Goal: Information Seeking & Learning: Learn about a topic

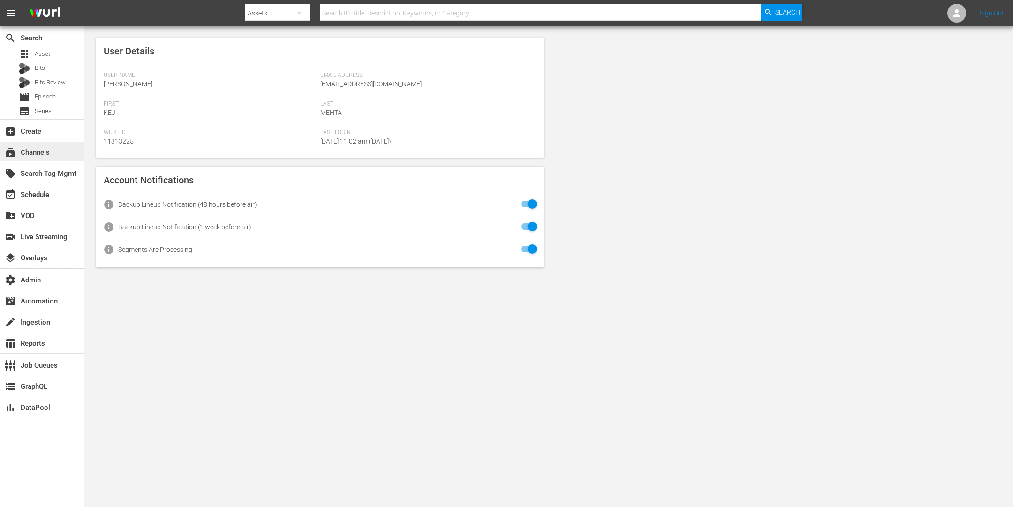
click at [43, 149] on div "subscriptions Channels" at bounding box center [26, 151] width 53 height 8
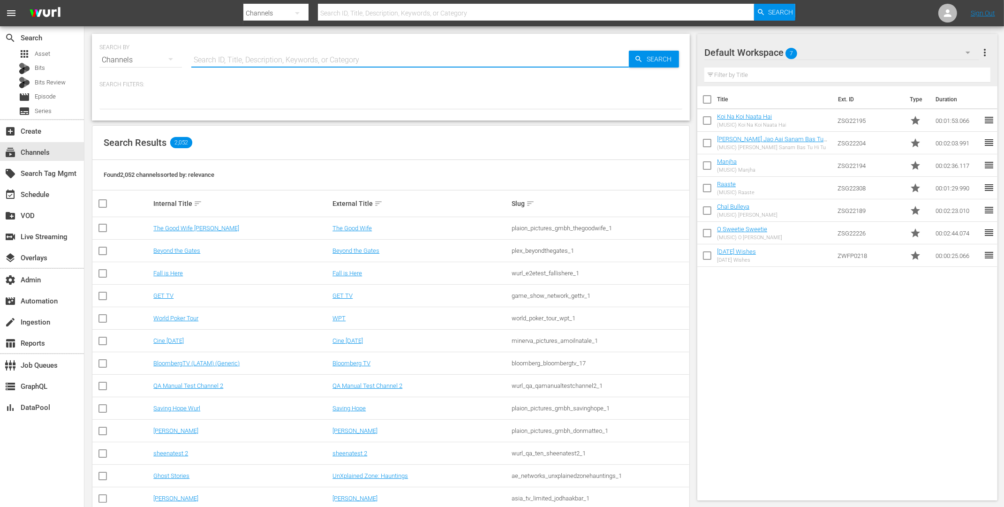
click at [217, 59] on input "text" at bounding box center [409, 60] width 437 height 23
type input "zee"
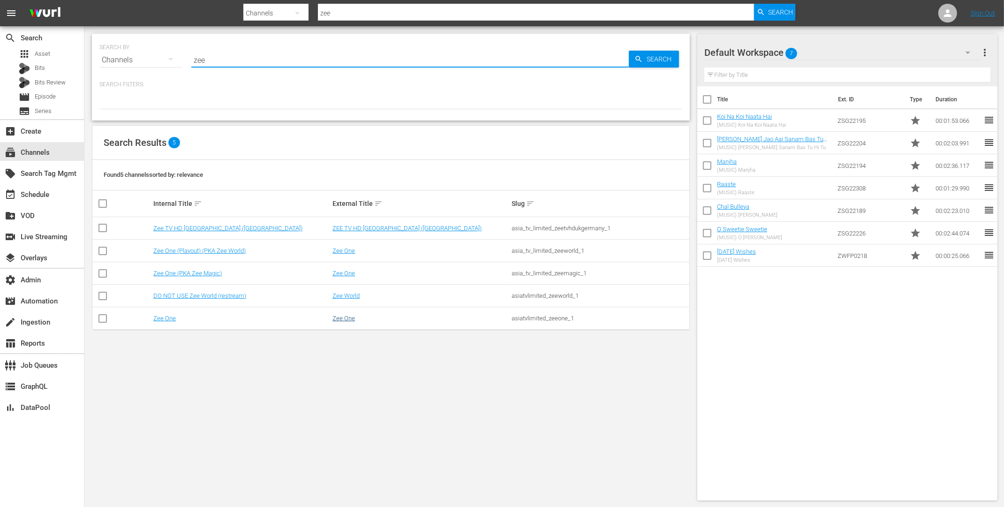
type input "zee"
click at [346, 319] on link "Zee One" at bounding box center [343, 318] width 23 height 7
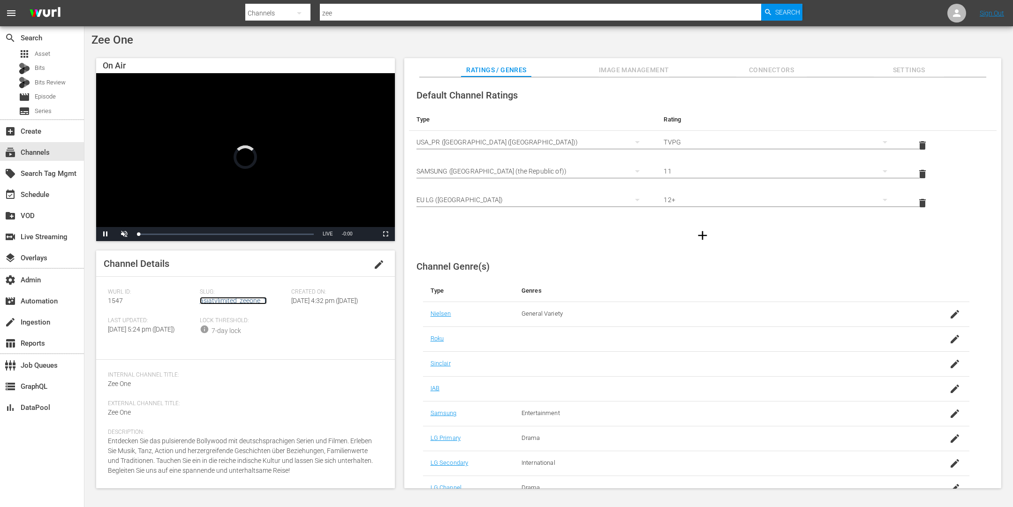
click at [237, 298] on link "asiatvlimited_zeeone_1" at bounding box center [233, 301] width 67 height 8
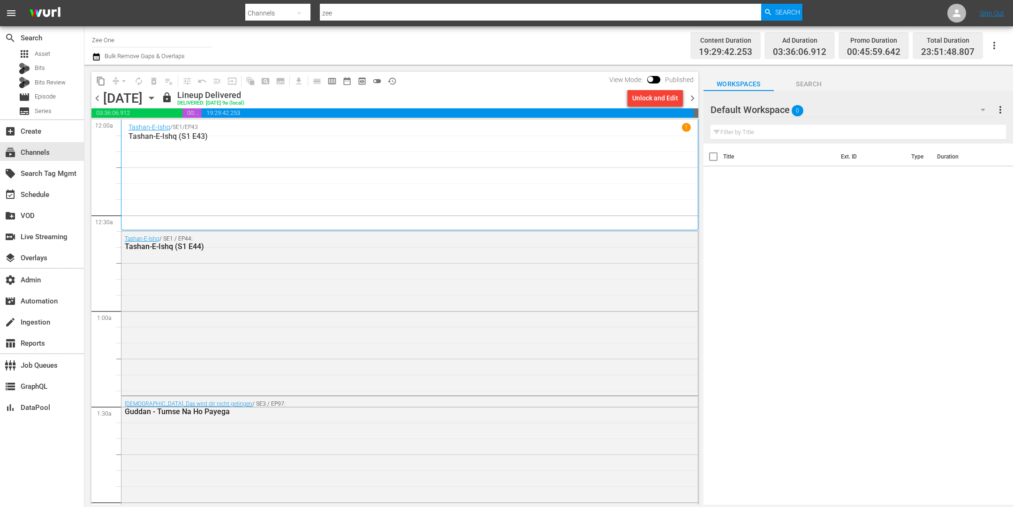
click at [690, 98] on span "chevron_right" at bounding box center [692, 98] width 12 height 12
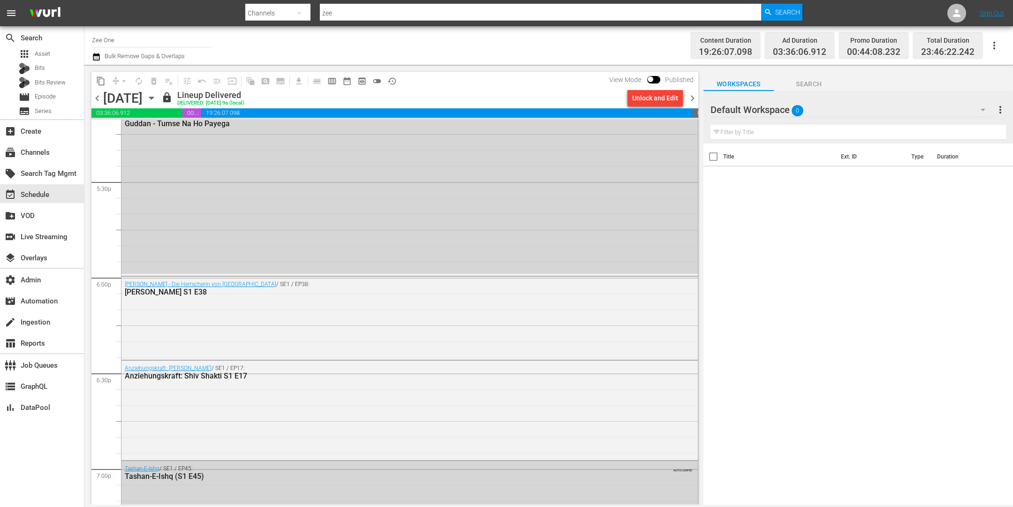
scroll to position [3220, 0]
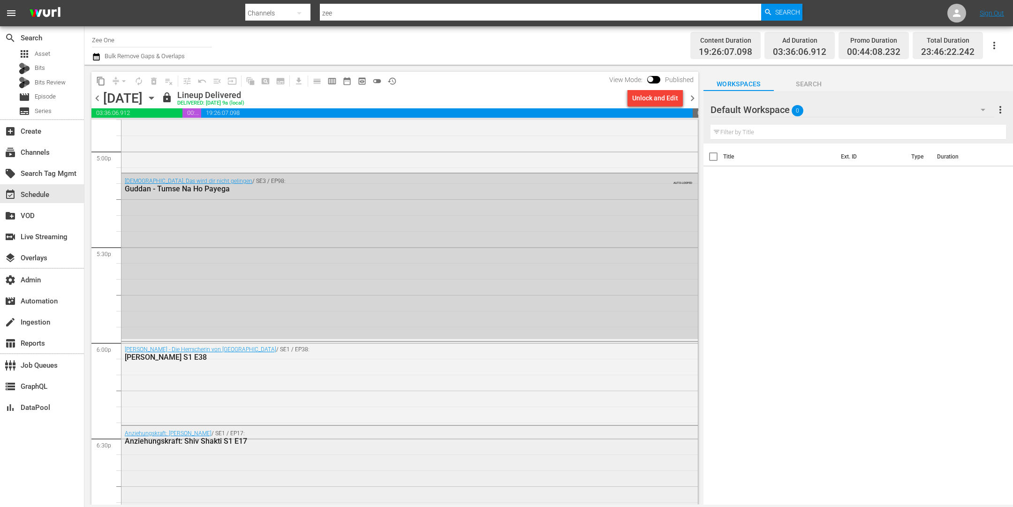
click at [248, 467] on div "Anziehungskraft: Shiv Shakti / SE1 / EP17: Anziehungskraft: Shiv Shakti S1 E17" at bounding box center [409, 475] width 576 height 98
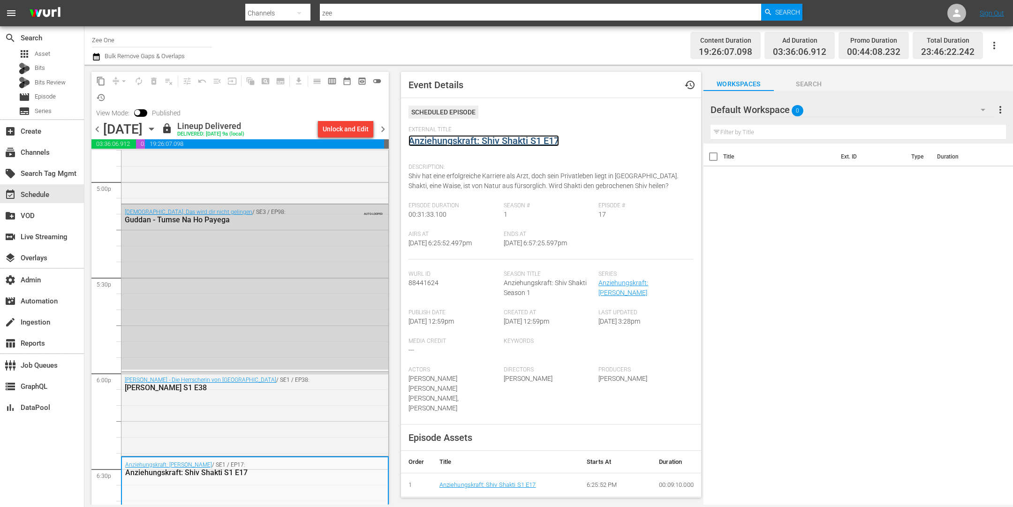
click at [448, 139] on link "Anziehungskraft: Shiv Shakti S1 E17" at bounding box center [483, 140] width 150 height 11
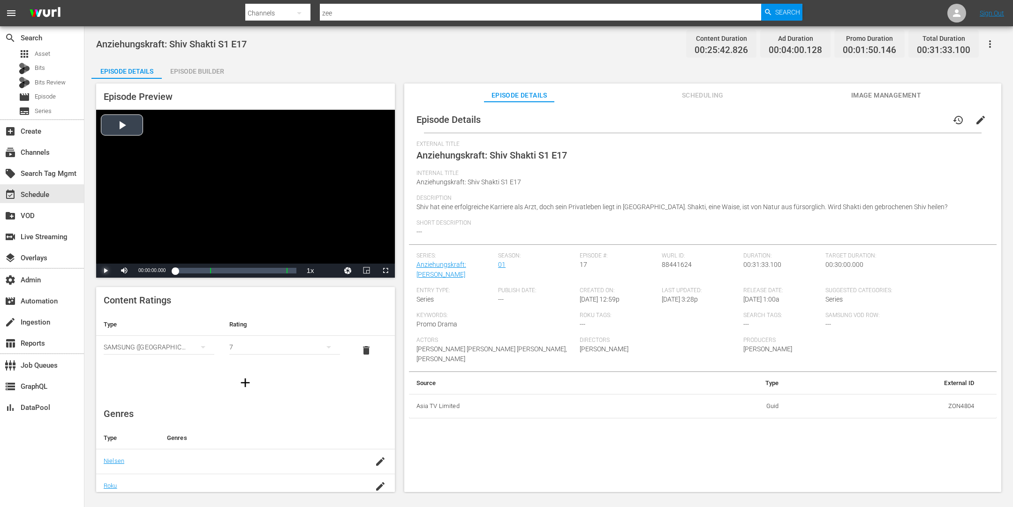
click at [105, 271] on span "Video Player" at bounding box center [105, 271] width 0 height 0
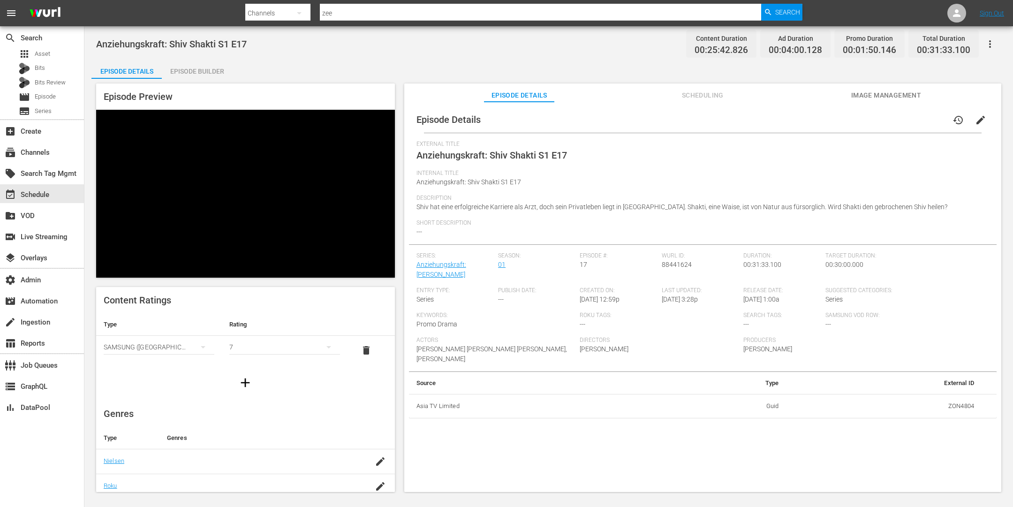
click at [105, 271] on span "Video Player" at bounding box center [105, 271] width 0 height 0
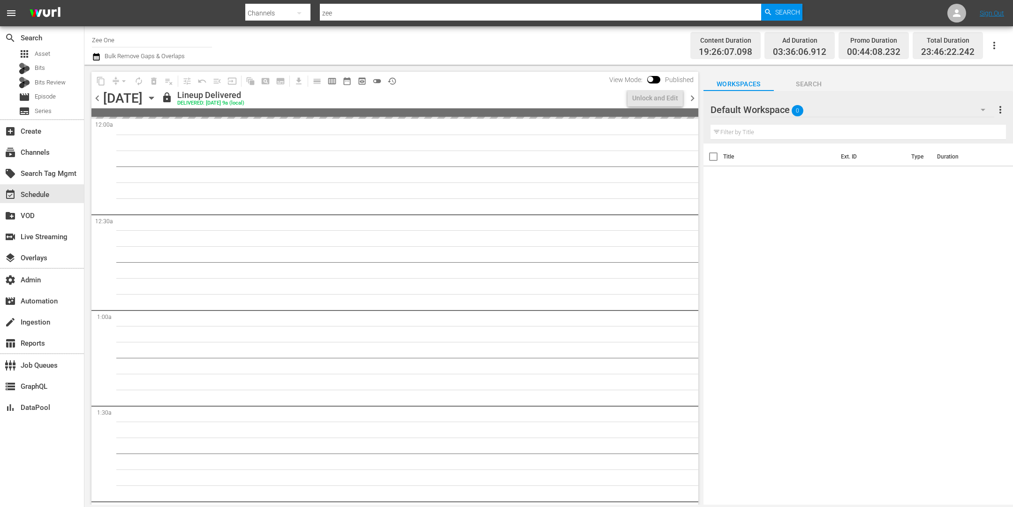
click at [692, 100] on span "chevron_right" at bounding box center [692, 98] width 12 height 12
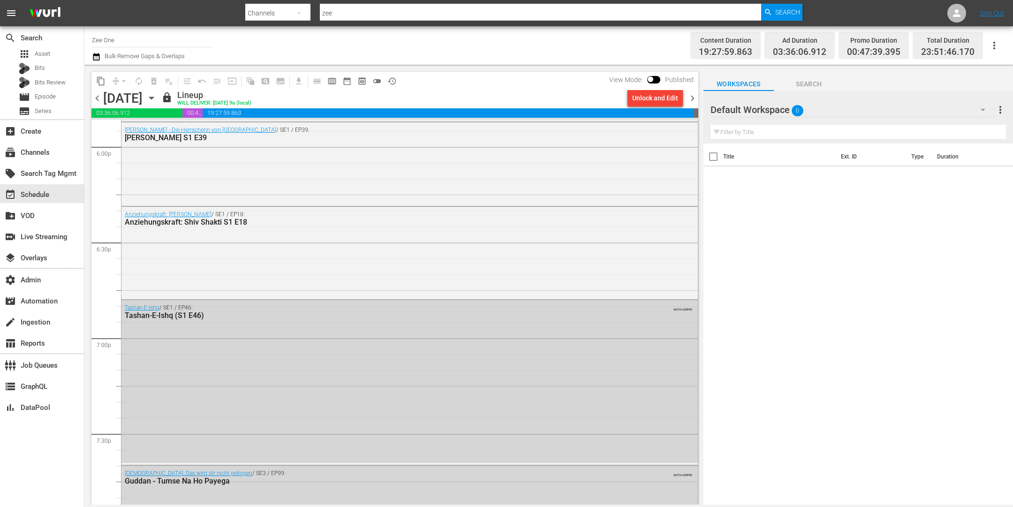
scroll to position [3481, 0]
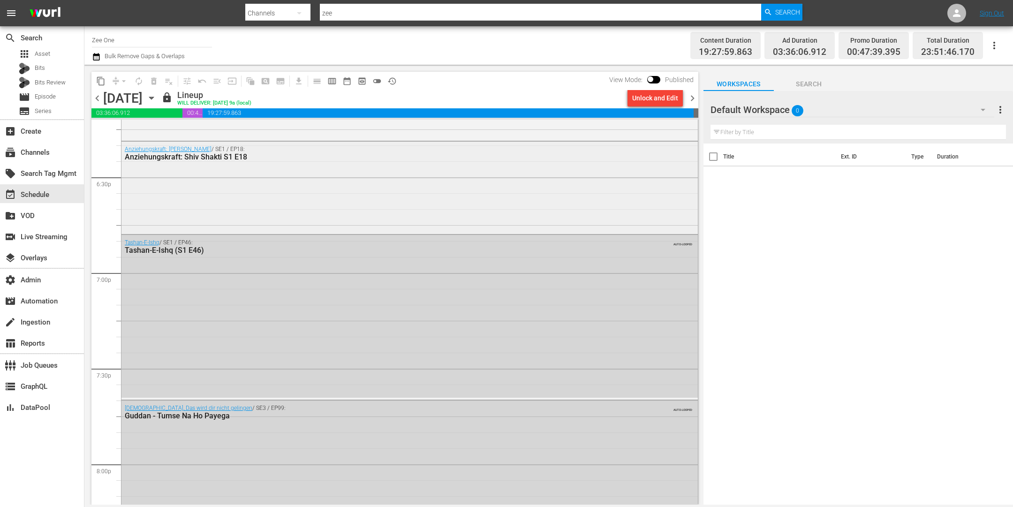
click at [248, 211] on div "Anziehungskraft: Shiv Shakti / SE1 / EP18: Anziehungskraft: Shiv Shakti S1 E18" at bounding box center [409, 187] width 576 height 90
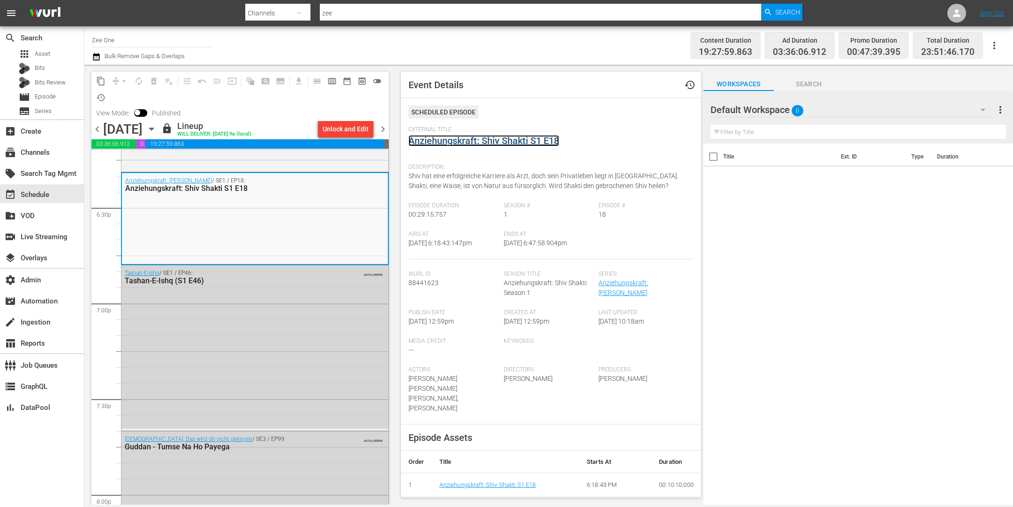
click at [477, 140] on link "Anziehungskraft: Shiv Shakti S1 E18" at bounding box center [483, 140] width 150 height 11
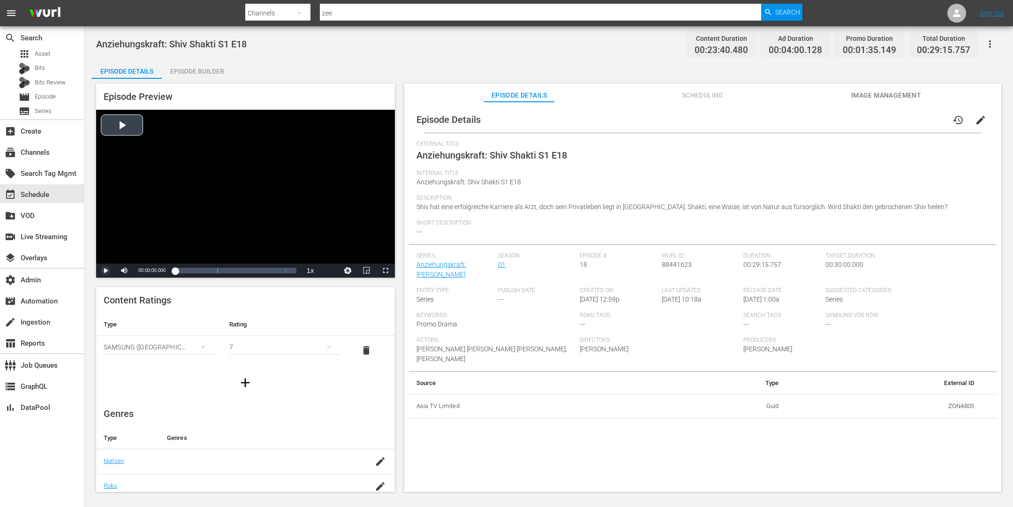
click at [105, 271] on span "Video Player" at bounding box center [105, 271] width 0 height 0
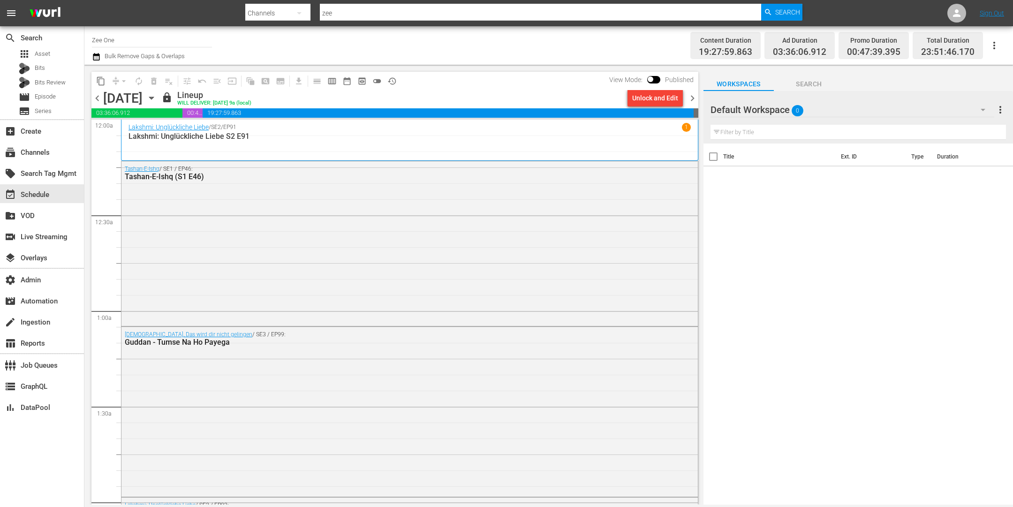
click at [693, 98] on span "chevron_right" at bounding box center [692, 98] width 12 height 12
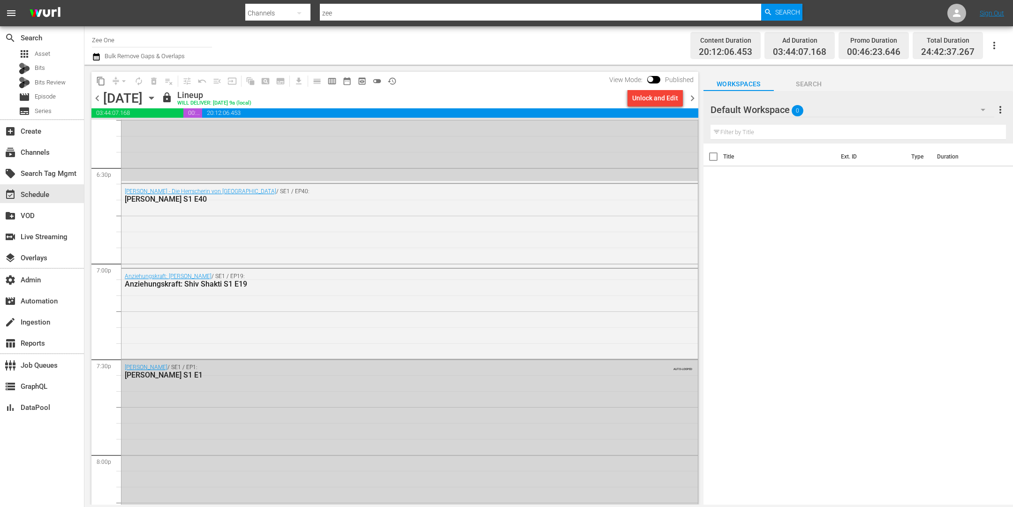
scroll to position [3425, 0]
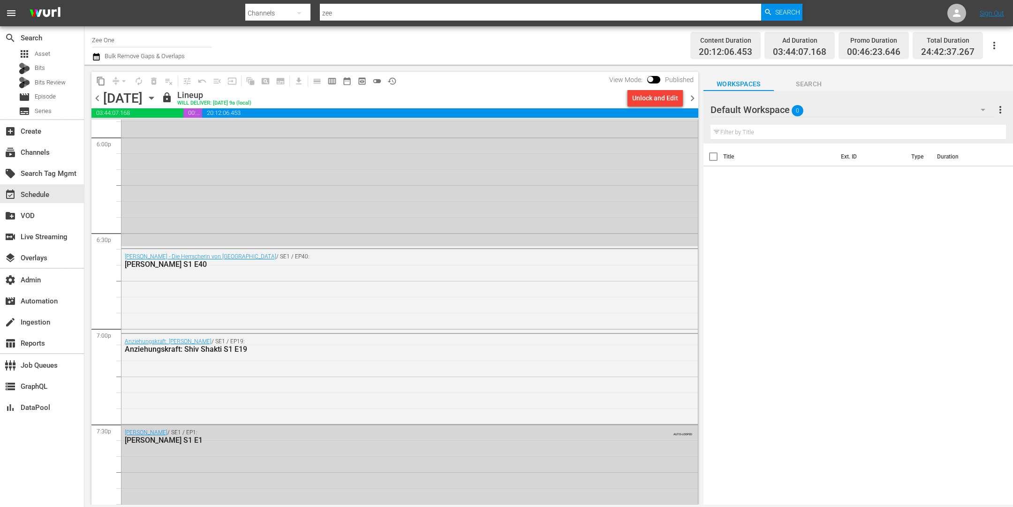
click at [189, 398] on div "Anziehungskraft: Shiv Shakti / SE1 / EP19: Anziehungskraft: Shiv Shakti S1 E19" at bounding box center [409, 378] width 576 height 89
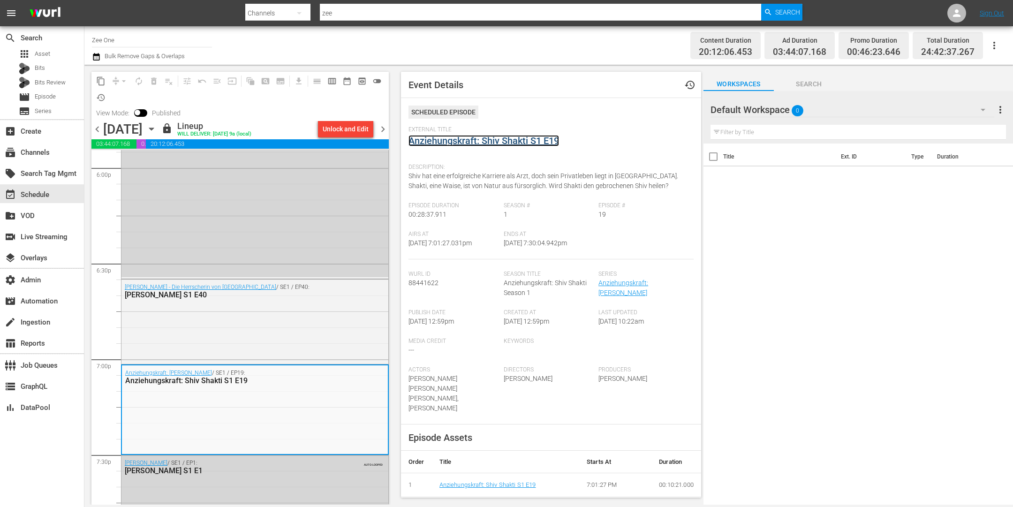
click at [480, 135] on link "Anziehungskraft: Shiv Shakti S1 E19" at bounding box center [483, 140] width 150 height 11
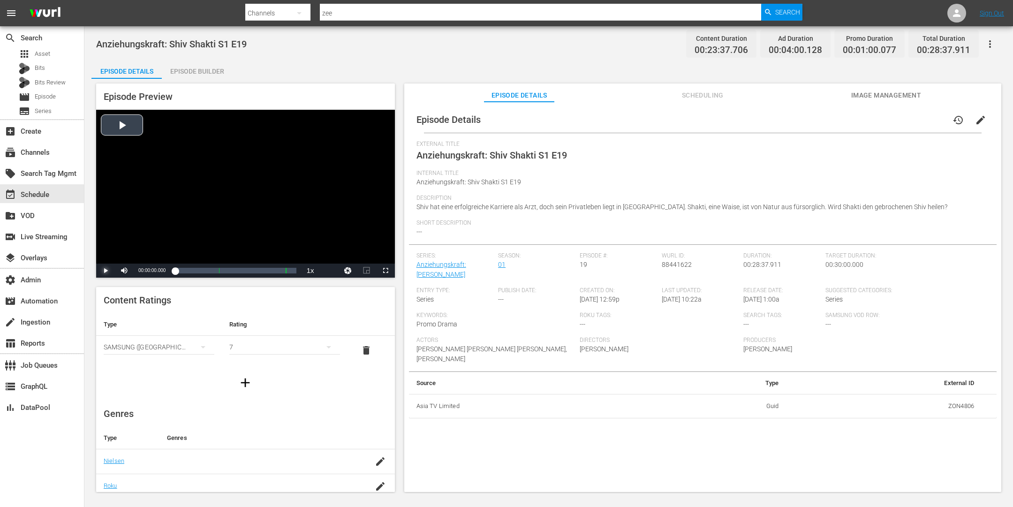
click at [105, 271] on span "Video Player" at bounding box center [105, 271] width 0 height 0
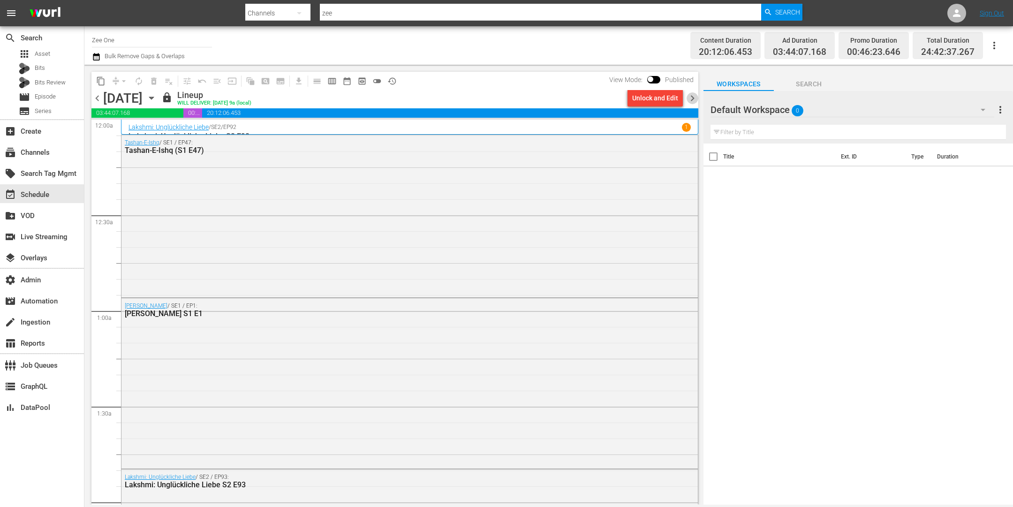
click at [687, 102] on span "chevron_right" at bounding box center [692, 98] width 12 height 12
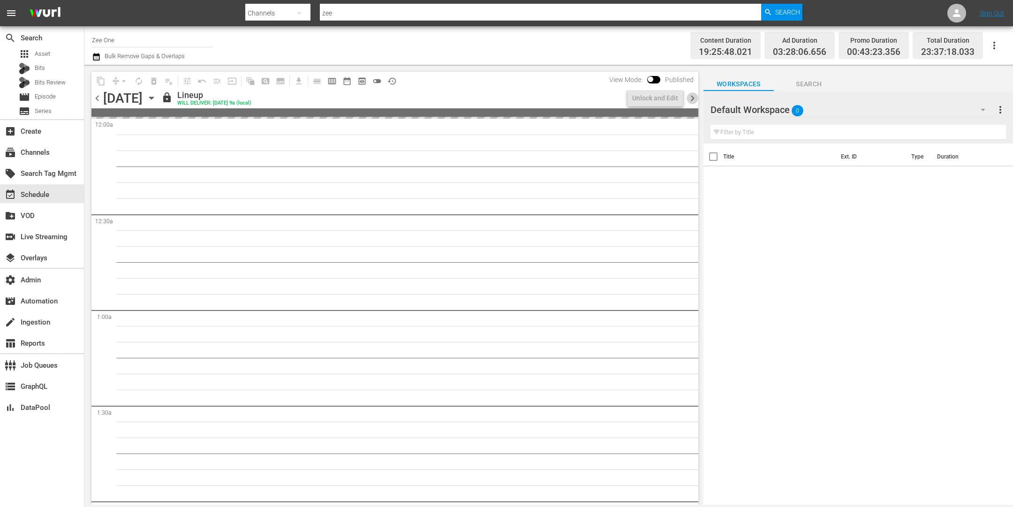
click at [688, 101] on span "chevron_right" at bounding box center [692, 98] width 12 height 12
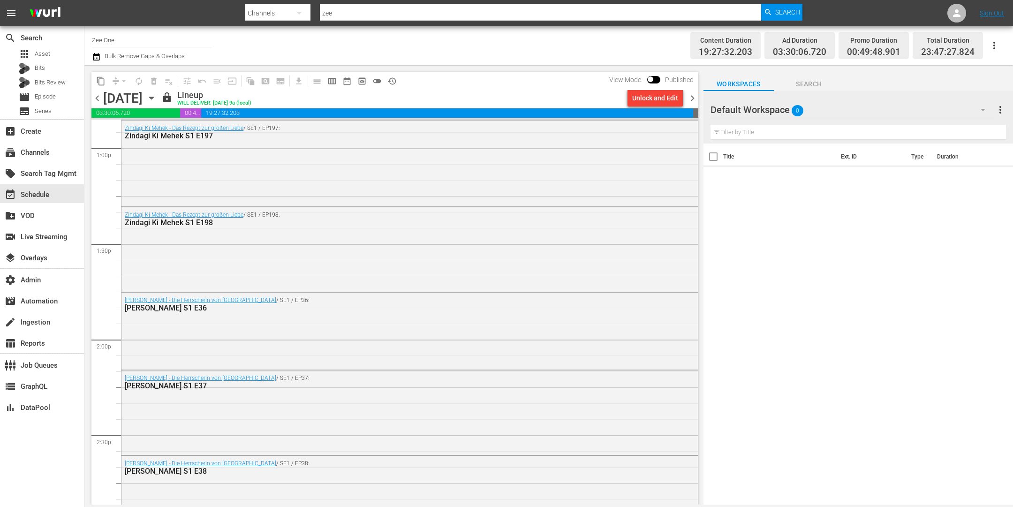
scroll to position [2451, 0]
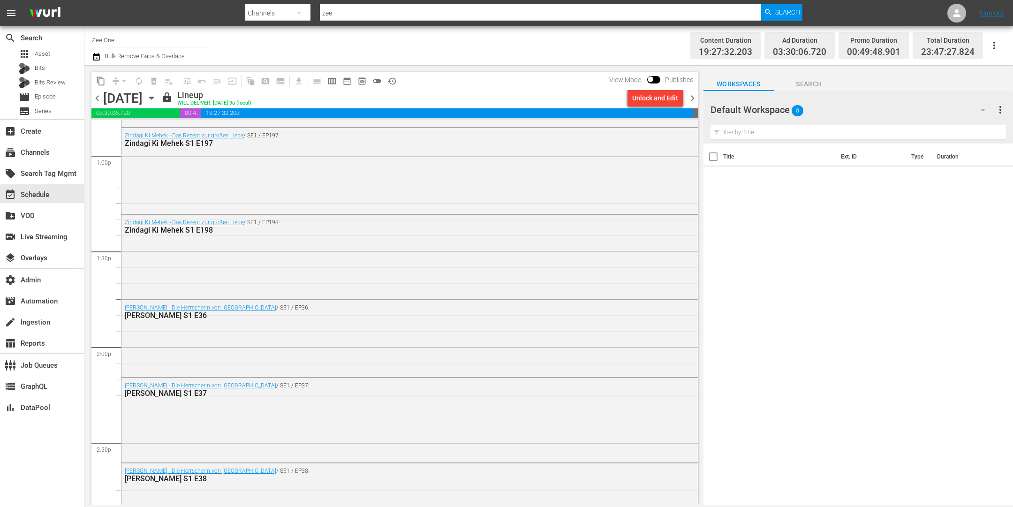
click at [693, 98] on span "chevron_right" at bounding box center [692, 98] width 12 height 12
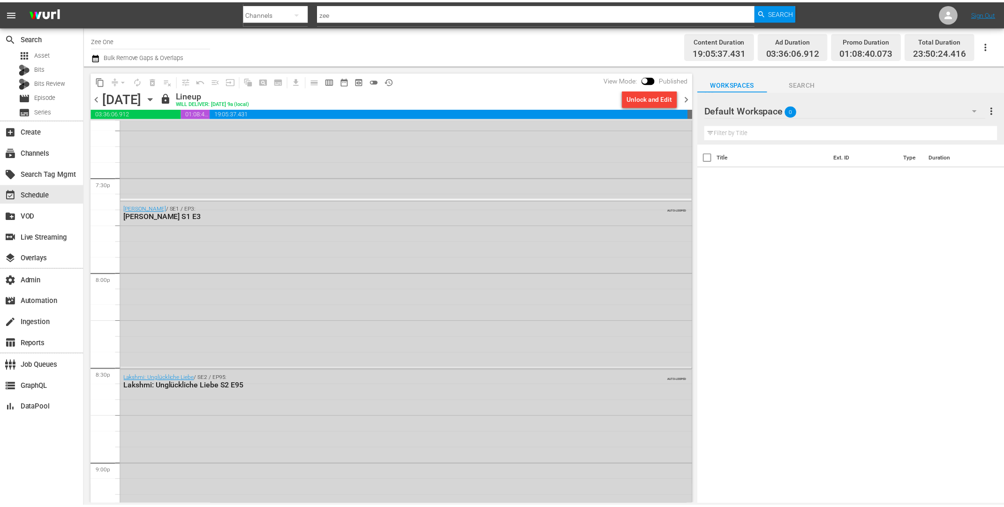
scroll to position [3390, 0]
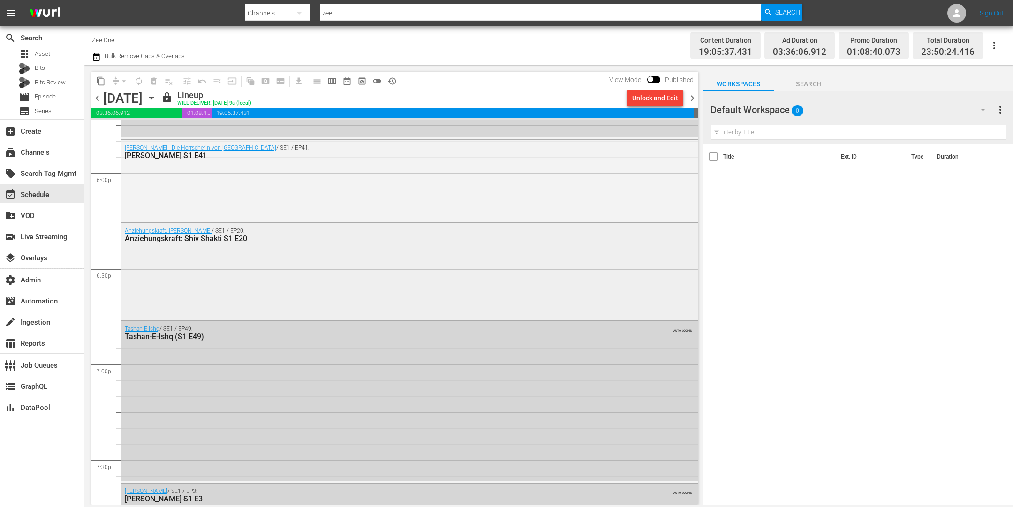
click at [215, 265] on div "Anziehungskraft: Shiv Shakti / SE1 / EP20: Anziehungskraft: Shiv Shakti S1 E20" at bounding box center [409, 270] width 576 height 95
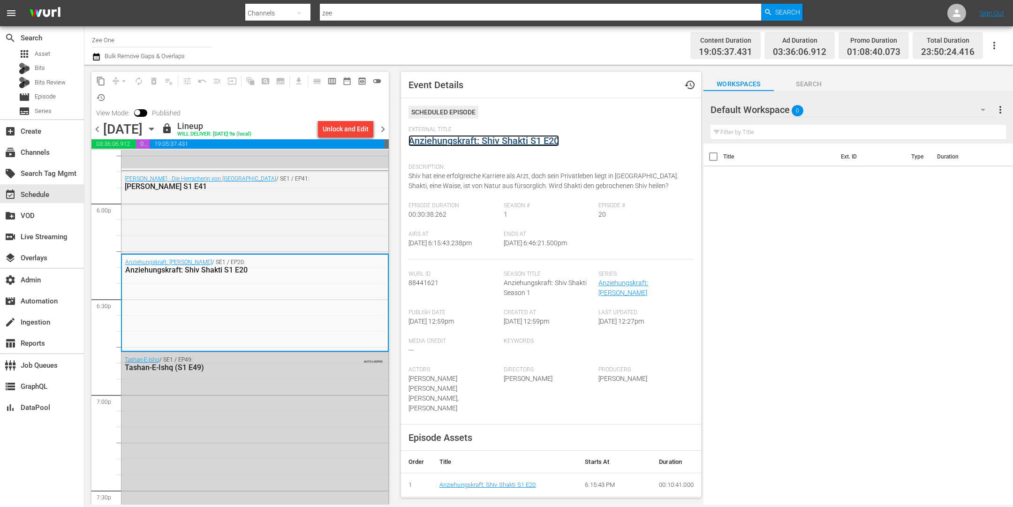
click at [490, 138] on link "Anziehungskraft: Shiv Shakti S1 E20" at bounding box center [483, 140] width 150 height 11
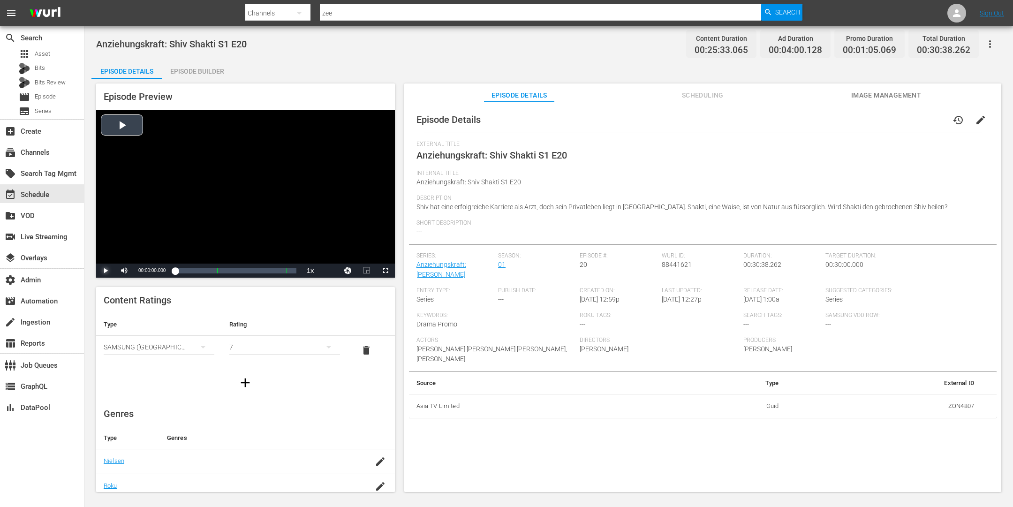
click at [105, 271] on span "Video Player" at bounding box center [105, 271] width 0 height 0
click at [211, 270] on div "Loaded : 2.74% 00:09:08.628 Anziehungskraft: Shiv Shakti S1 E20 (1/2) 00:00:05.…" at bounding box center [235, 270] width 121 height 9
click at [105, 271] on span "Video Player" at bounding box center [105, 271] width 0 height 0
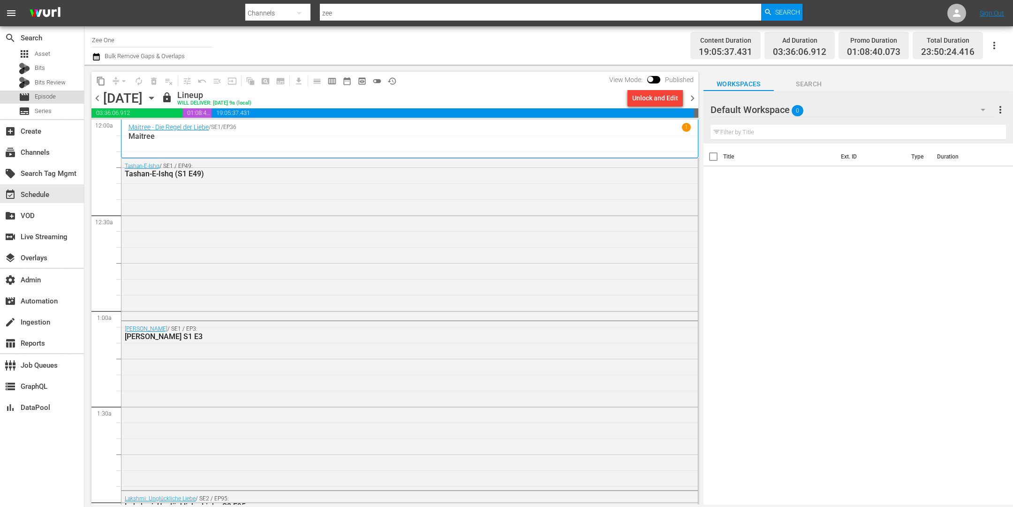
click at [61, 99] on div "movie Episode" at bounding box center [42, 96] width 84 height 13
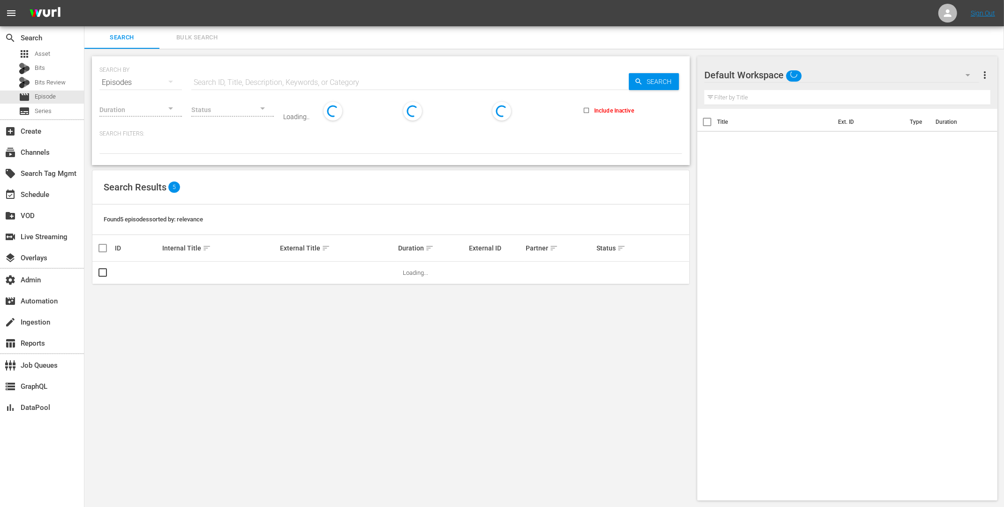
click at [189, 38] on span "Bulk Search" at bounding box center [197, 37] width 64 height 11
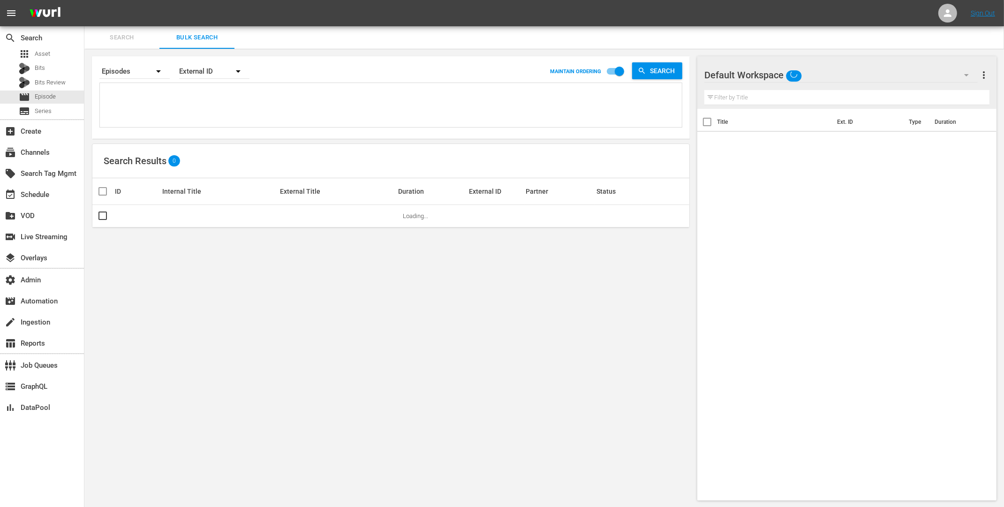
click at [151, 109] on textarea at bounding box center [391, 106] width 579 height 43
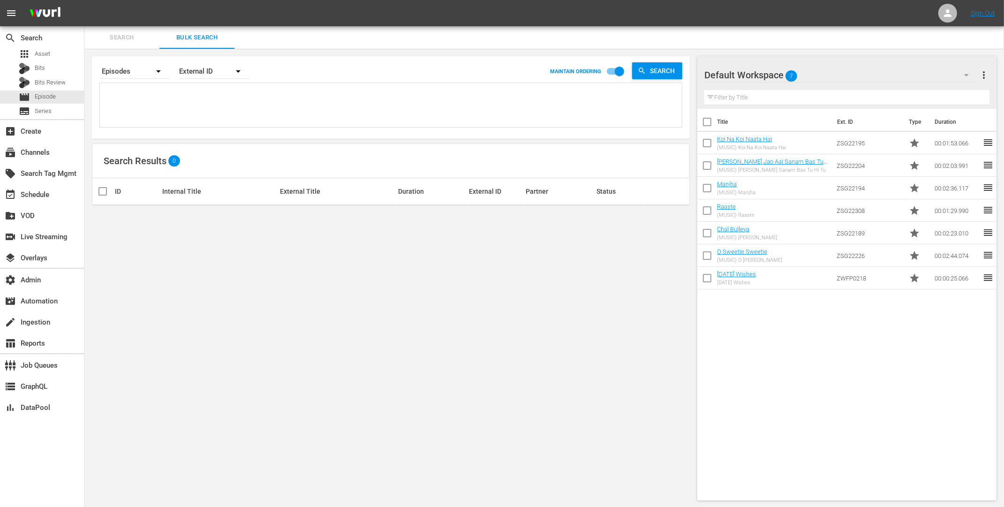
paste textarea "ZON4808 ZON4809 ZON4810 ZON4811 ZON4812 ZON4813 ZON4814 ZON4815 ZON4816 ZON4817…"
type textarea "ZON4808 ZON4809 ZON4810 ZON4811 ZON4812 ZON4813 ZON4814 ZON4815 ZON4816 ZON4817…"
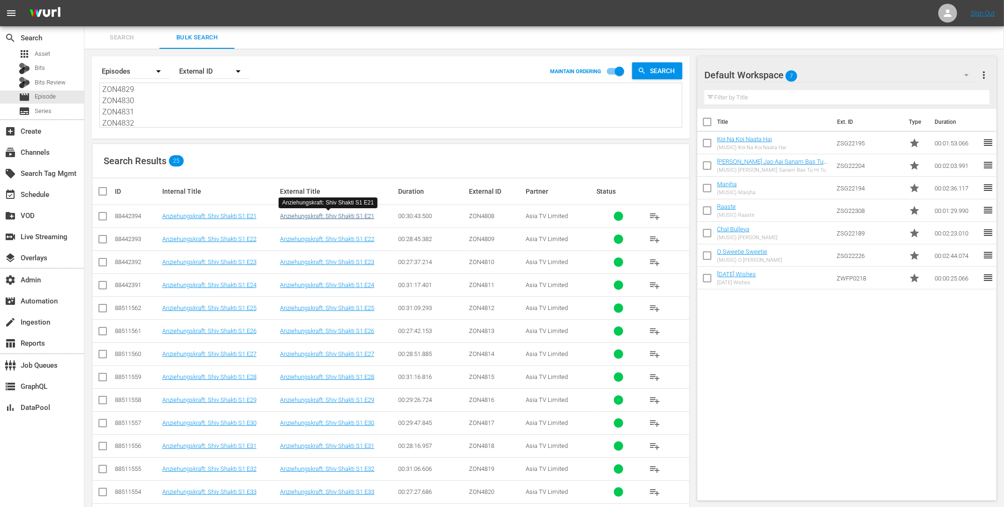
type textarea "ZON4808 ZON4809 ZON4810 ZON4811 ZON4812 ZON4813 ZON4814 ZON4815 ZON4816 ZON4817…"
click at [351, 216] on link "Anziehungskraft: Shiv Shakti S1 E21" at bounding box center [327, 215] width 94 height 7
click at [348, 238] on link "Anziehungskraft: Shiv Shakti S1 E22" at bounding box center [327, 238] width 94 height 7
click at [345, 263] on link "Anziehungskraft: Shiv Shakti S1 E23" at bounding box center [327, 261] width 94 height 7
click at [346, 284] on link "Anziehungskraft: Shiv Shakti S1 E24" at bounding box center [327, 284] width 94 height 7
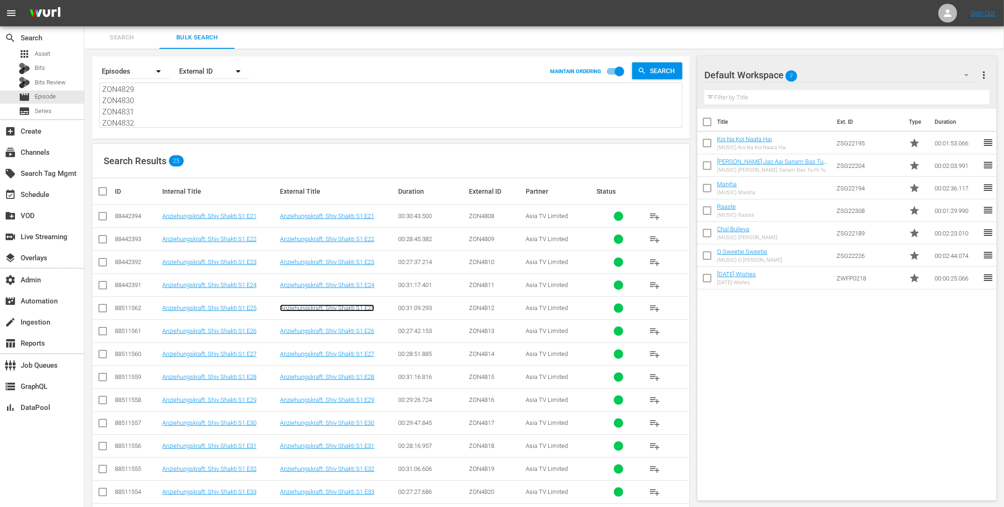
click at [343, 307] on link "Anziehungskraft: Shiv Shakti S1 E25" at bounding box center [327, 307] width 94 height 7
click at [350, 328] on link "Anziehungskraft: Shiv Shakti S1 E26" at bounding box center [327, 330] width 94 height 7
click at [353, 350] on link "Anziehungskraft: Shiv Shakti S1 E27" at bounding box center [327, 353] width 94 height 7
click at [352, 376] on link "Anziehungskraft: Shiv Shakti S1 E28" at bounding box center [327, 376] width 94 height 7
click at [360, 399] on link "Anziehungskraft: Shiv Shakti S1 E29" at bounding box center [327, 399] width 94 height 7
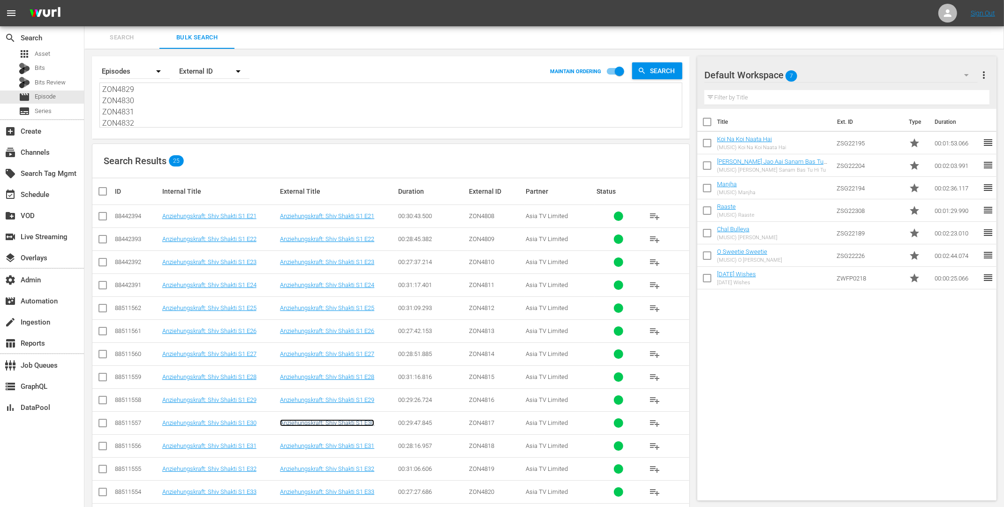
click at [353, 419] on link "Anziehungskraft: Shiv Shakti S1 E30" at bounding box center [327, 422] width 94 height 7
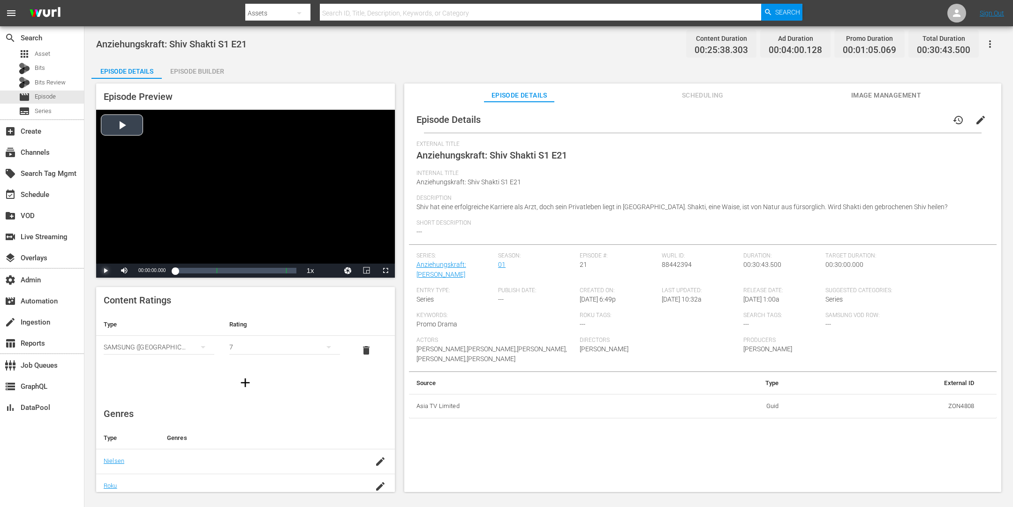
click at [105, 271] on span "Video Player" at bounding box center [105, 271] width 0 height 0
click at [182, 272] on div "00:00:04.418" at bounding box center [179, 270] width 8 height 9
click at [182, 273] on div "00:01:56.157" at bounding box center [179, 270] width 8 height 9
click at [189, 272] on div "00:03:37.324" at bounding box center [182, 270] width 14 height 9
click at [196, 271] on div "00:05:16.200" at bounding box center [185, 270] width 21 height 9
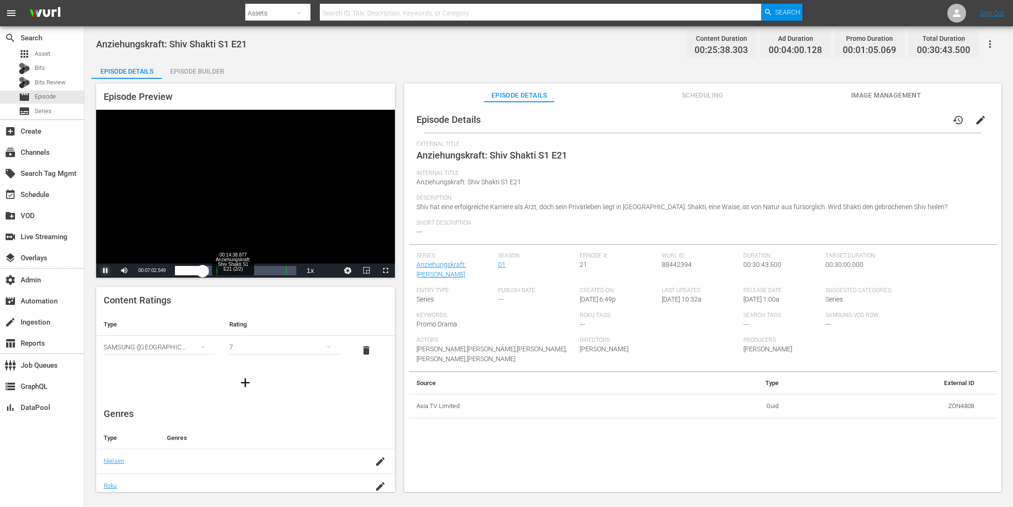
click at [231, 271] on div "Loaded : 28.11% 00:14:38.877 Anziehungskraft: Shiv Shakti S1 E21 (2/2) 00:07:02…" at bounding box center [235, 270] width 121 height 9
click at [241, 266] on div "00:16:47.494 Anziehungskraft: Shiv Shakti S1 E21 (2/2)" at bounding box center [241, 270] width 0 height 9
click at [105, 271] on span "Video Player" at bounding box center [105, 271] width 0 height 0
click at [191, 273] on div "00:03:41.547 Anziehungskraft: Shiv Shakti S1 E22 (1/2)" at bounding box center [190, 270] width 0 height 9
click at [105, 271] on span "Video Player" at bounding box center [105, 271] width 0 height 0
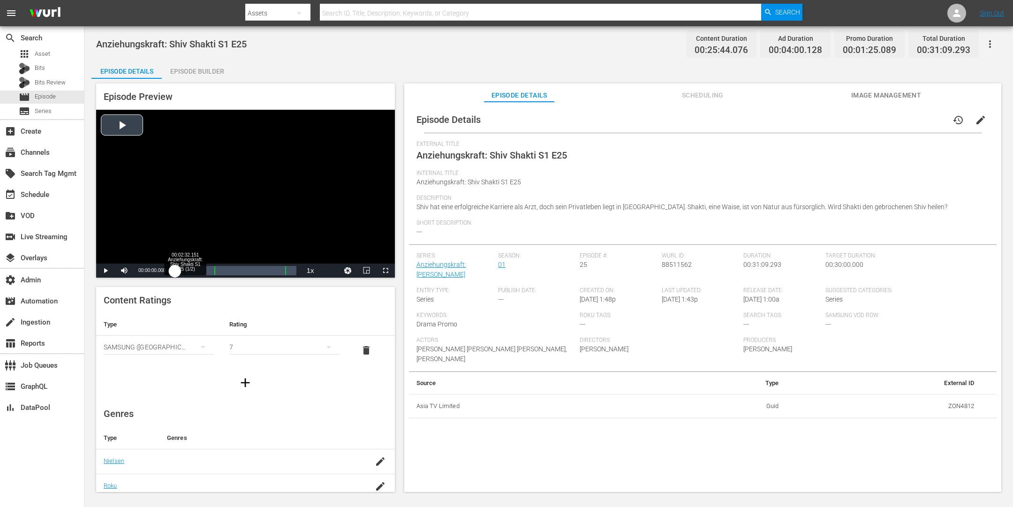
click at [186, 273] on div "Loaded : 0.38% 00:02:32.151 Anziehungskraft: Shiv Shakti S1 E25 (1/2) 00:00:00.…" at bounding box center [235, 270] width 121 height 9
click at [105, 271] on span "Video Player" at bounding box center [105, 271] width 0 height 0
click at [188, 272] on div "Loaded : 1.14% 00:03:38.302 Anziehungskraft: Shiv Shakti S1 E24 (1/2) 00:00:02.…" at bounding box center [235, 270] width 121 height 9
click at [188, 269] on div "Loaded : 0.43% 00:02:53.946 Anziehungskraft: Shiv Shakti S1 E26 (1/2) 00:00:00.…" at bounding box center [235, 270] width 121 height 9
click at [196, 271] on div "Loaded : 15.93% 00:05:02.795 Anziehungskraft: Shiv Shakti S1 E26 (1/2) 00:02:58…" at bounding box center [235, 270] width 121 height 9
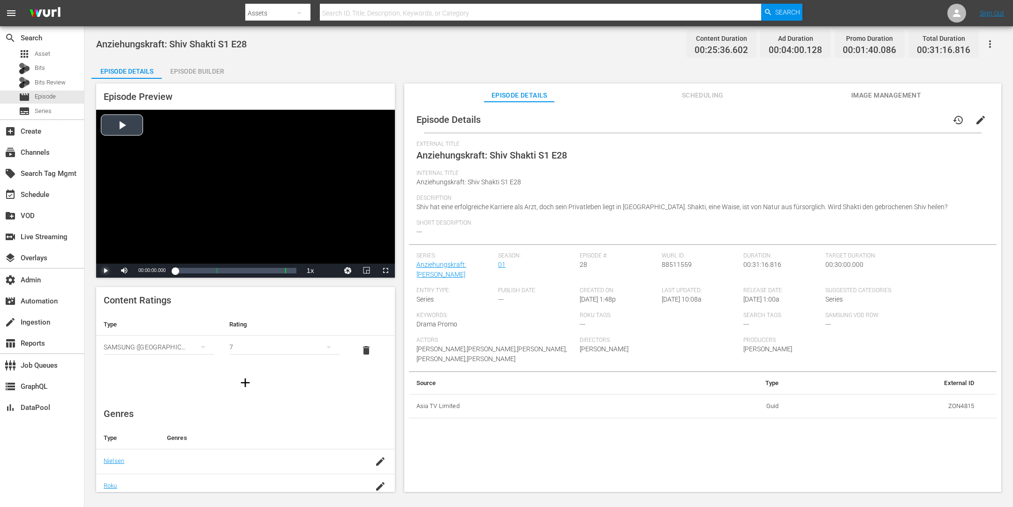
click at [105, 271] on span "Video Player" at bounding box center [105, 271] width 0 height 0
click at [186, 271] on div "Loaded : 1.56% 00:02:54.587 Anziehungskraft: Shiv Shakti S1 E28 (1/2) 00:00:02.…" at bounding box center [235, 270] width 121 height 9
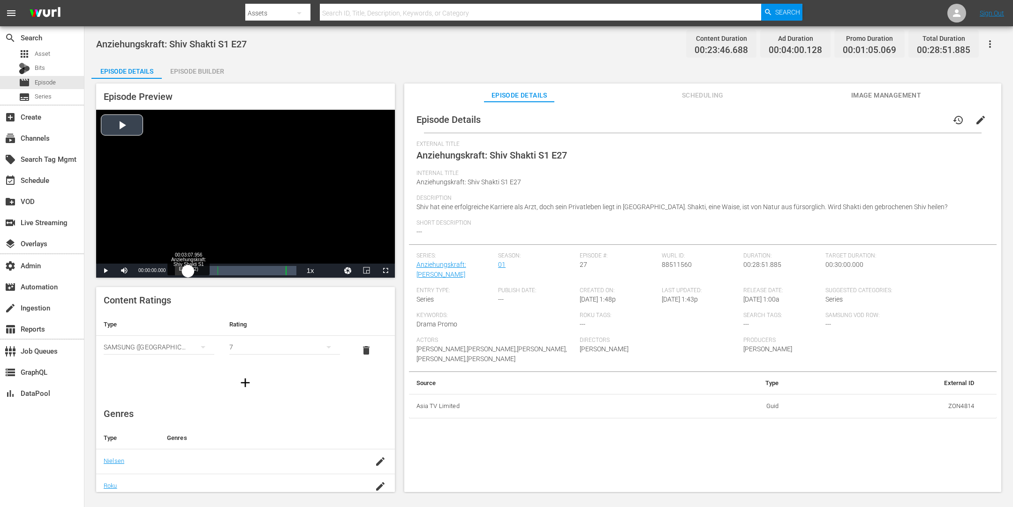
click at [188, 272] on div "Loaded : 0.41% 00:03:07.956 Anziehungskraft: Shiv Shakti S1 E27 (1/2) 00:00:00.…" at bounding box center [235, 270] width 121 height 9
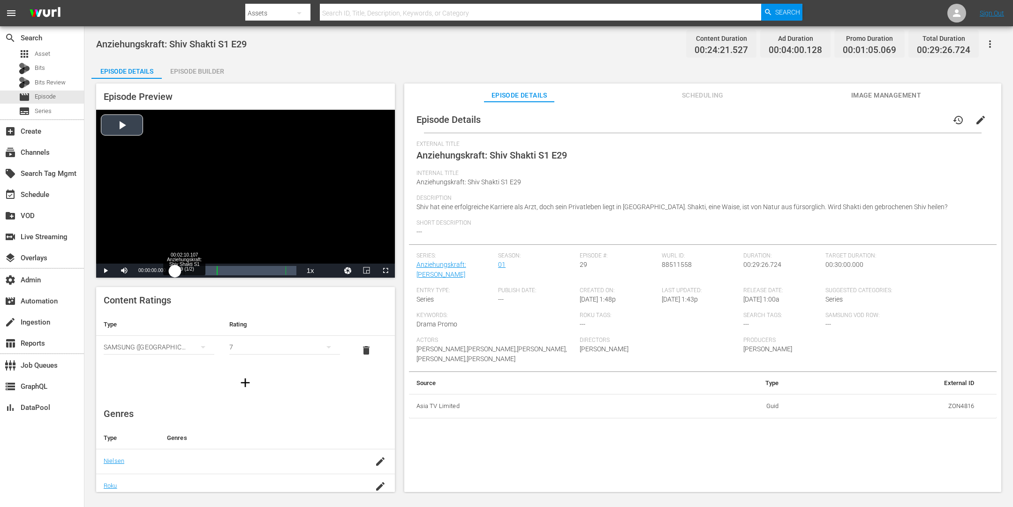
click at [183, 273] on div "Loaded : 0.40% 00:02:10.107 Anziehungskraft: Shiv Shakti S1 E29 (1/2) 00:00:00.…" at bounding box center [235, 270] width 121 height 9
click at [105, 271] on span "Video Player" at bounding box center [105, 271] width 0 height 0
